Goal: Task Accomplishment & Management: Complete application form

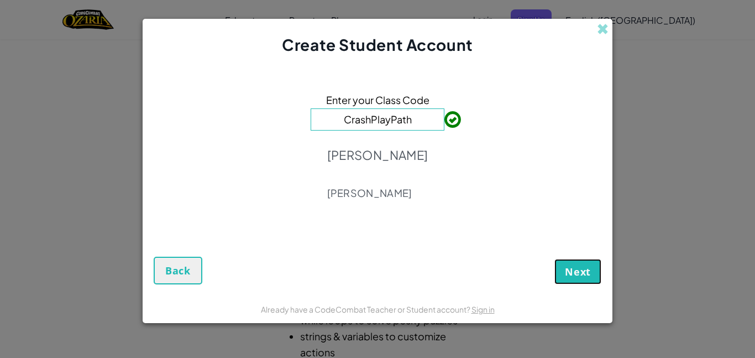
click at [580, 274] on span "Next" at bounding box center [578, 271] width 26 height 13
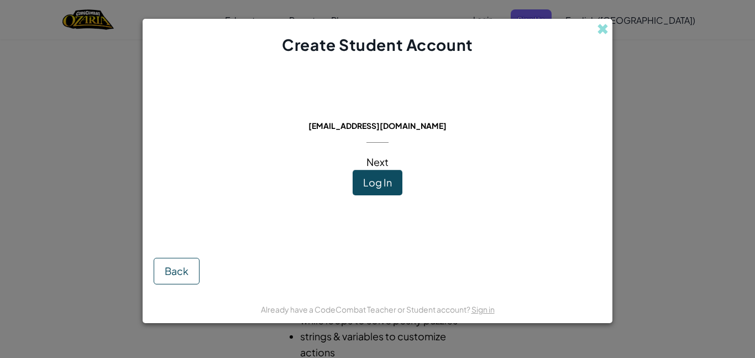
click at [387, 161] on span "Next" at bounding box center [377, 161] width 22 height 13
click at [380, 192] on button "Log In" at bounding box center [378, 182] width 50 height 25
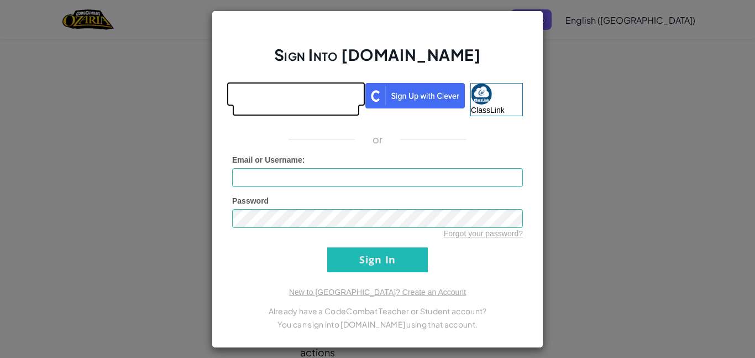
click at [284, 108] on link at bounding box center [296, 99] width 128 height 33
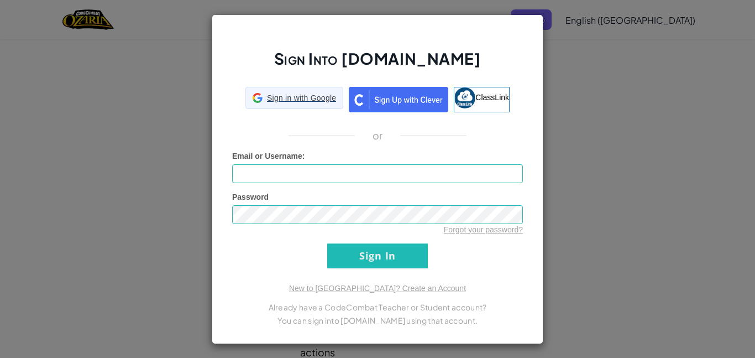
click at [284, 106] on div "Sign in with Google Sign in with Google. Opens in new tab" at bounding box center [294, 97] width 83 height 21
